Goal: Task Accomplishment & Management: Manage account settings

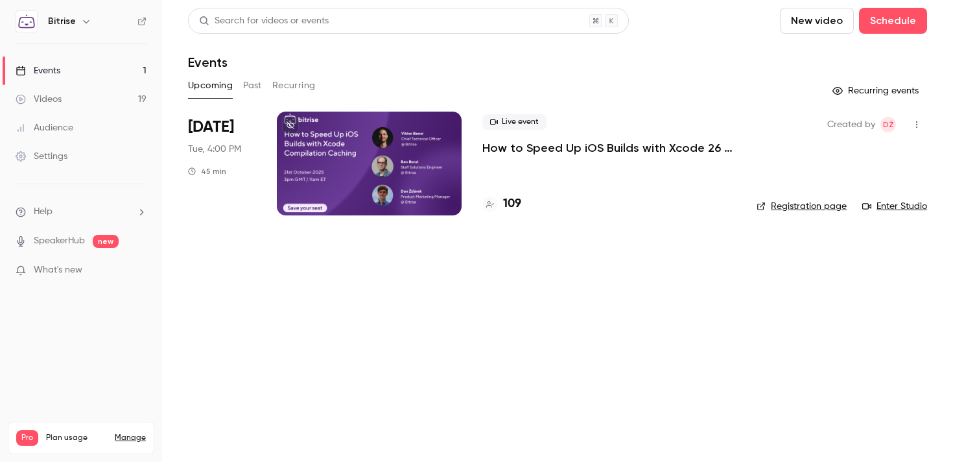
click at [644, 137] on div "Live event How to Speed Up iOS Builds with Xcode 26 Compilation Caching" at bounding box center [608, 134] width 253 height 41
click at [642, 145] on p "How to Speed Up iOS Builds with Xcode 26 Compilation Caching" at bounding box center [608, 148] width 253 height 16
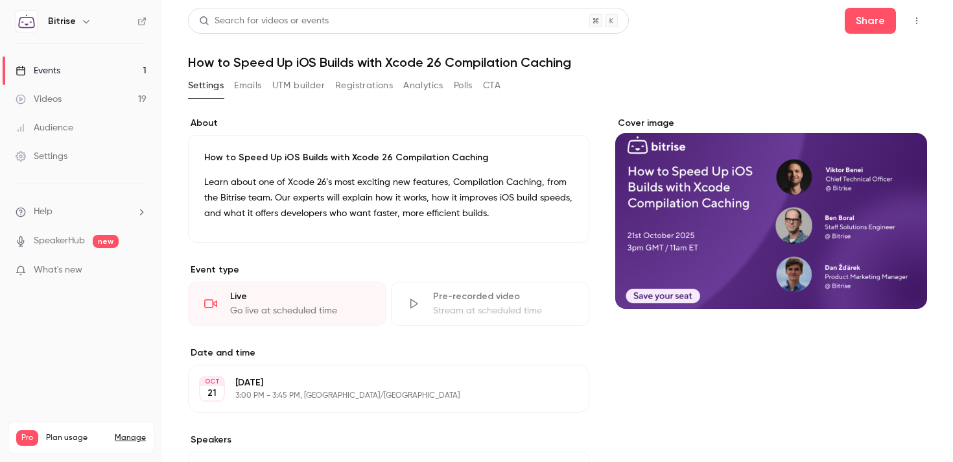
click at [371, 79] on button "Registrations" at bounding box center [364, 85] width 58 height 21
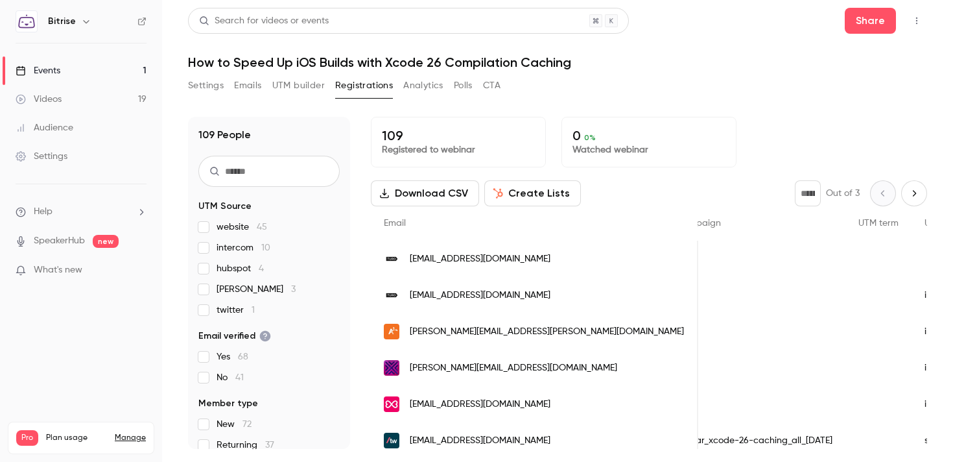
scroll to position [0, 1152]
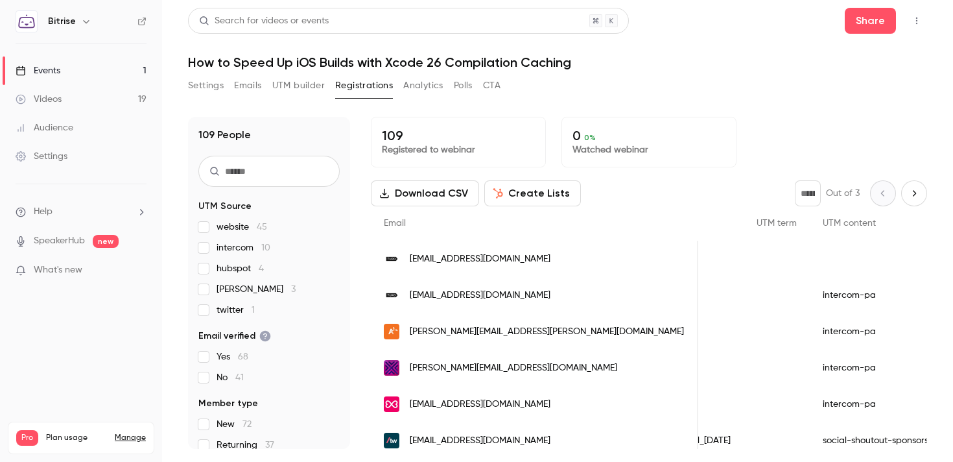
click at [232, 231] on span "website 45" at bounding box center [241, 226] width 51 height 13
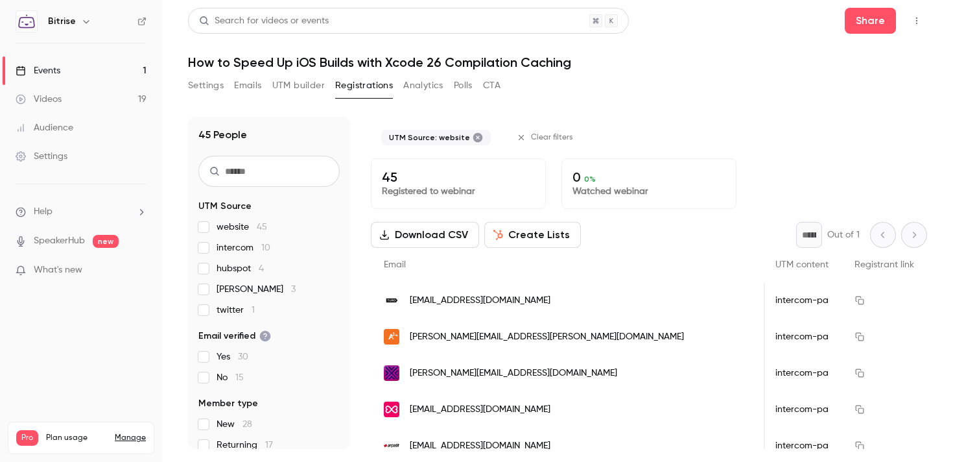
scroll to position [0, 973]
click at [237, 230] on span "website 45" at bounding box center [241, 226] width 51 height 13
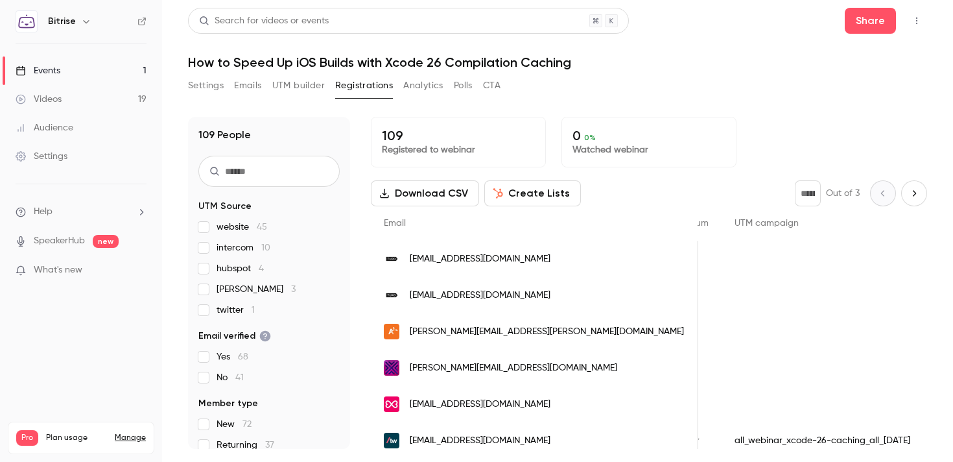
click at [235, 254] on div "website 45 intercom 10 hubspot 4 [PERSON_NAME] 3 twitter 1" at bounding box center [268, 268] width 141 height 96
click at [231, 252] on span "intercom 10" at bounding box center [243, 247] width 54 height 13
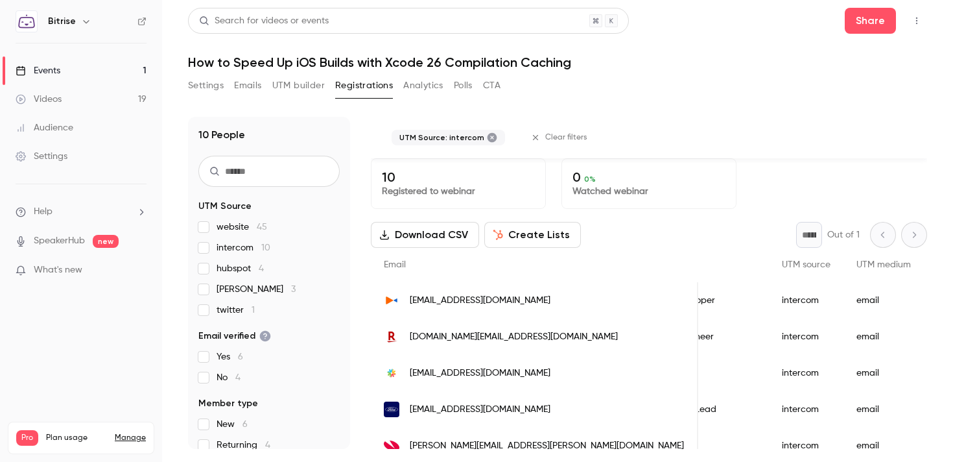
scroll to position [19, 0]
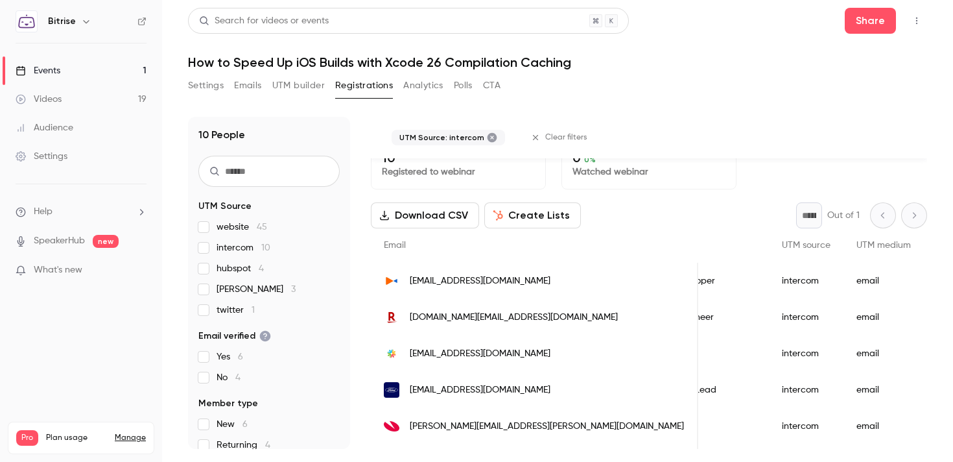
click at [214, 253] on label "intercom 10" at bounding box center [268, 247] width 141 height 13
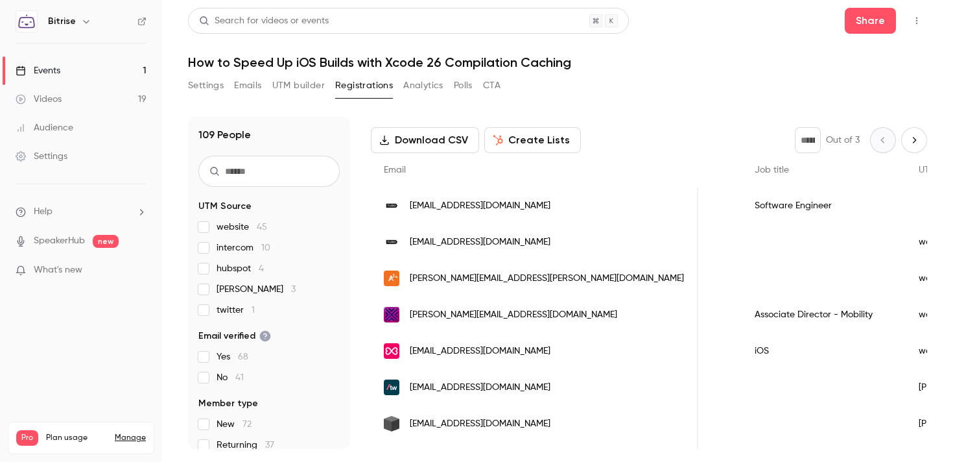
scroll to position [55, 0]
